Goal: Find specific page/section: Find specific page/section

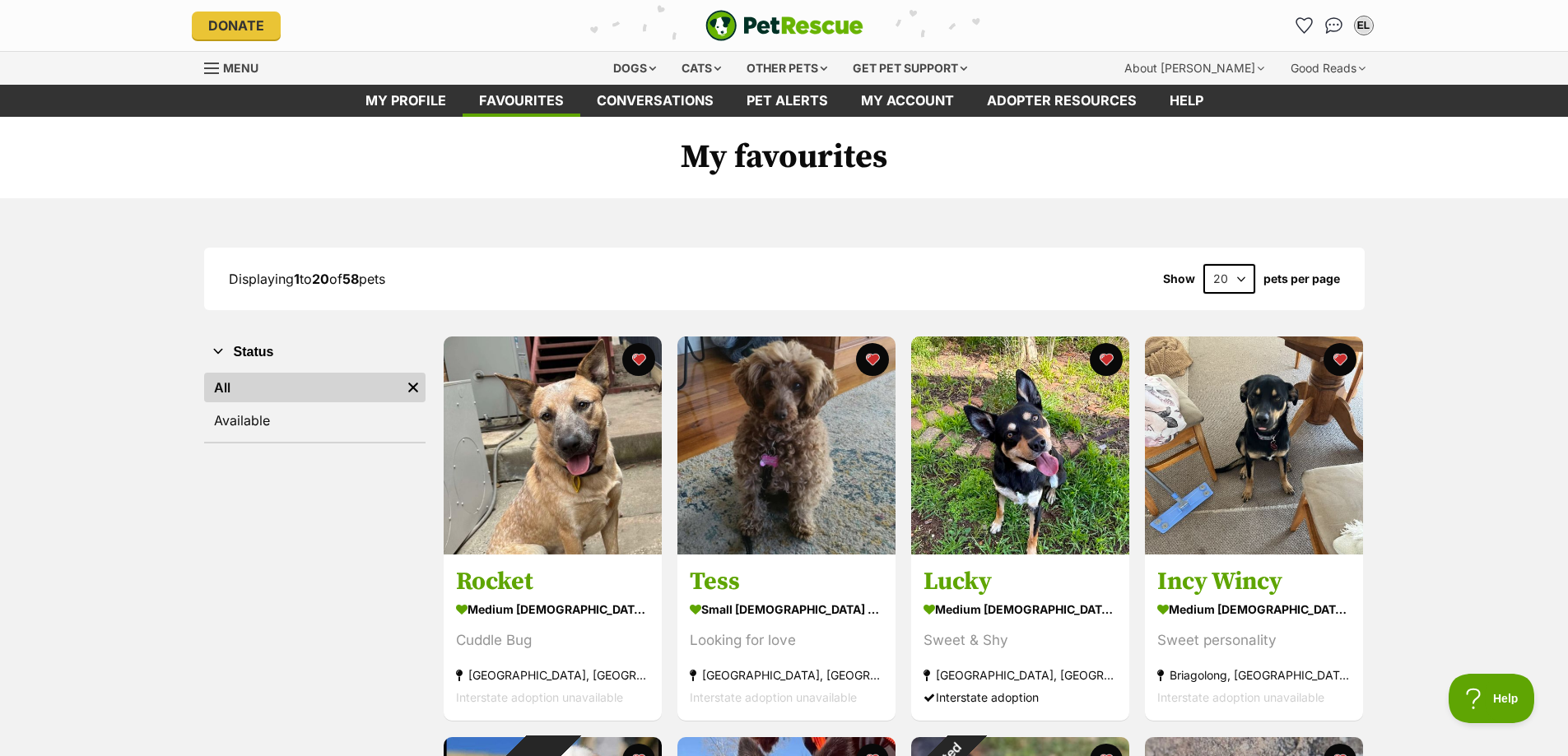
click at [1240, 276] on select "20 40 60" at bounding box center [1229, 279] width 51 height 30
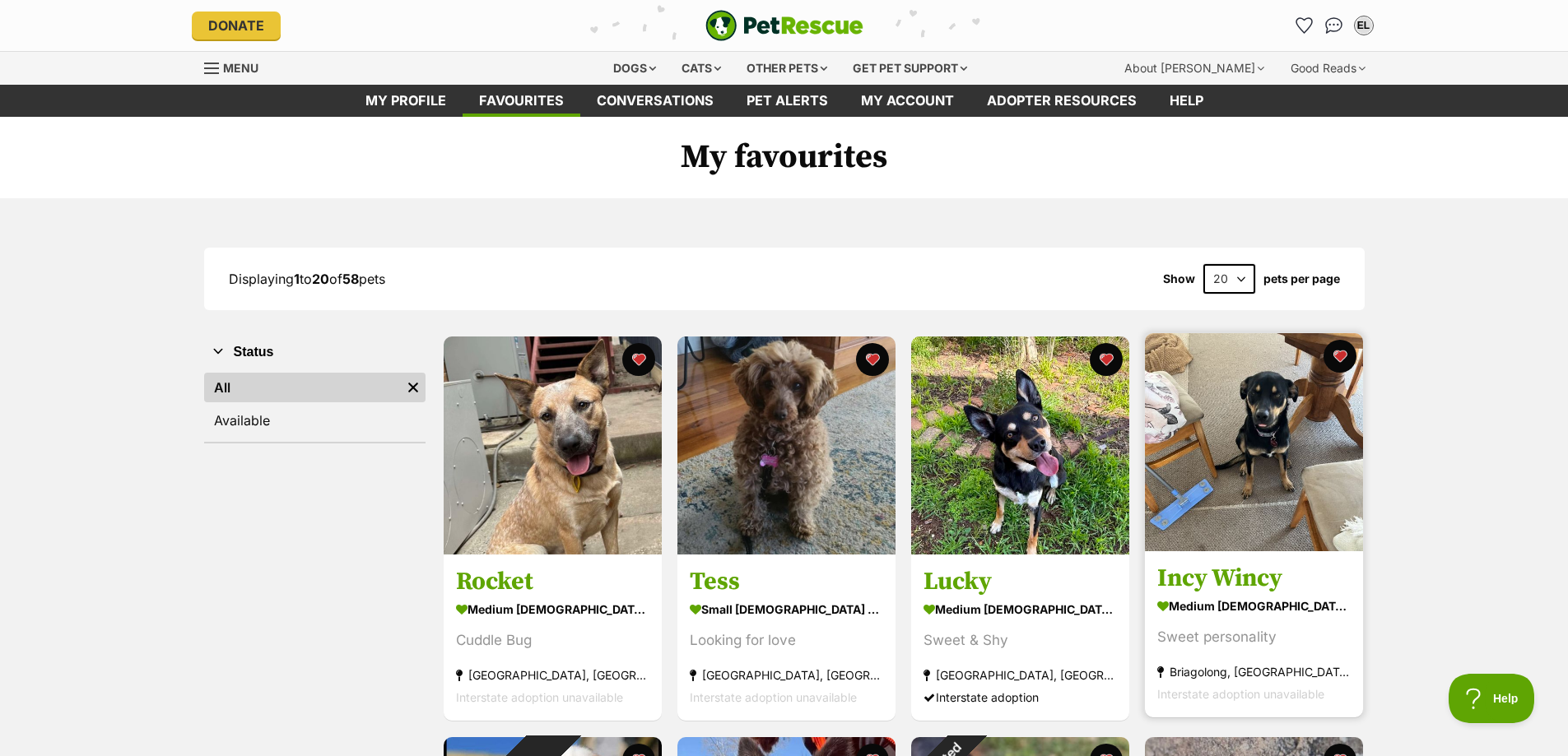
select select "60"
click at [1203, 264] on select "20 40 60" at bounding box center [1229, 279] width 51 height 30
